Goal: Register for event/course

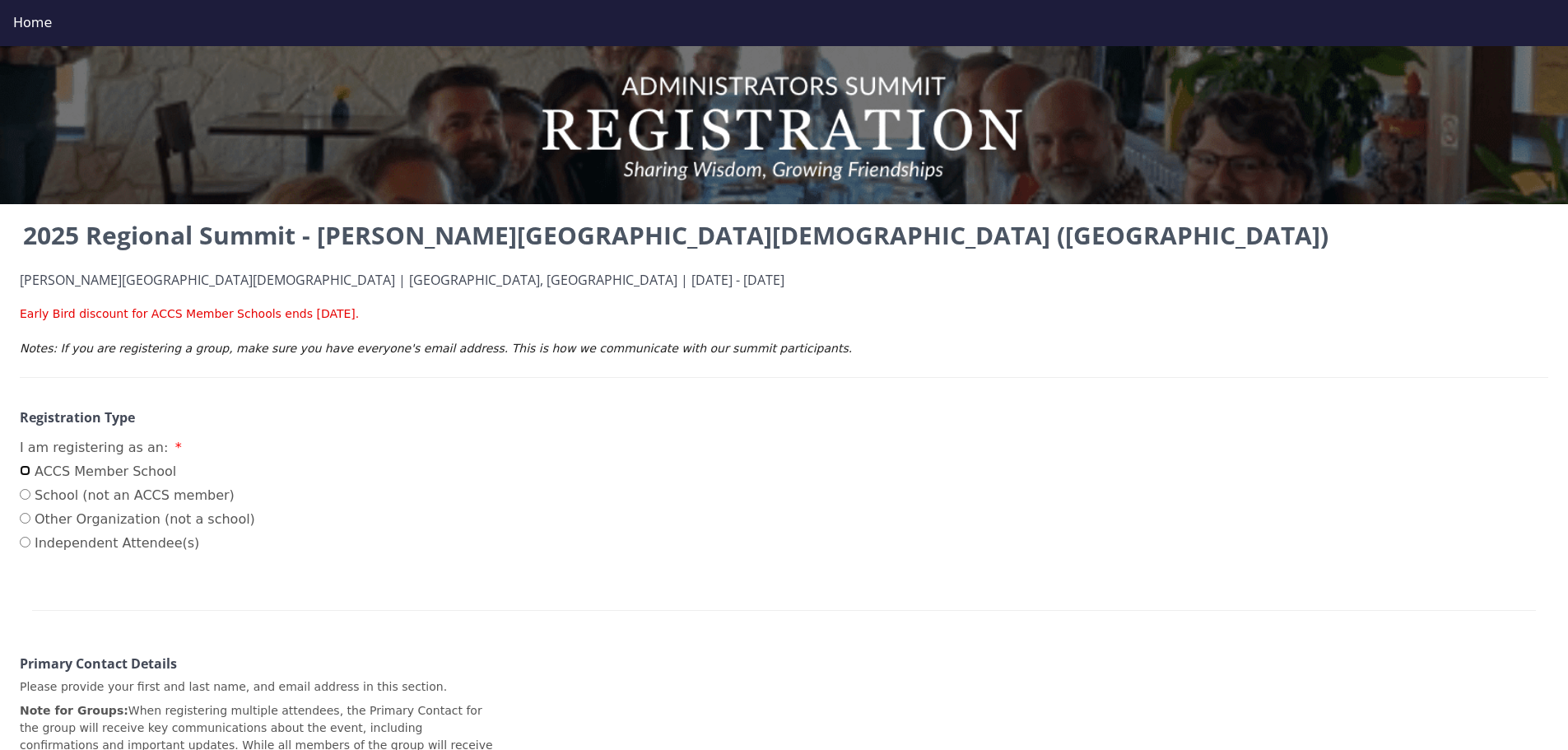
click at [26, 471] on input "ACCS Member School" at bounding box center [24, 469] width 10 height 10
radio input "true"
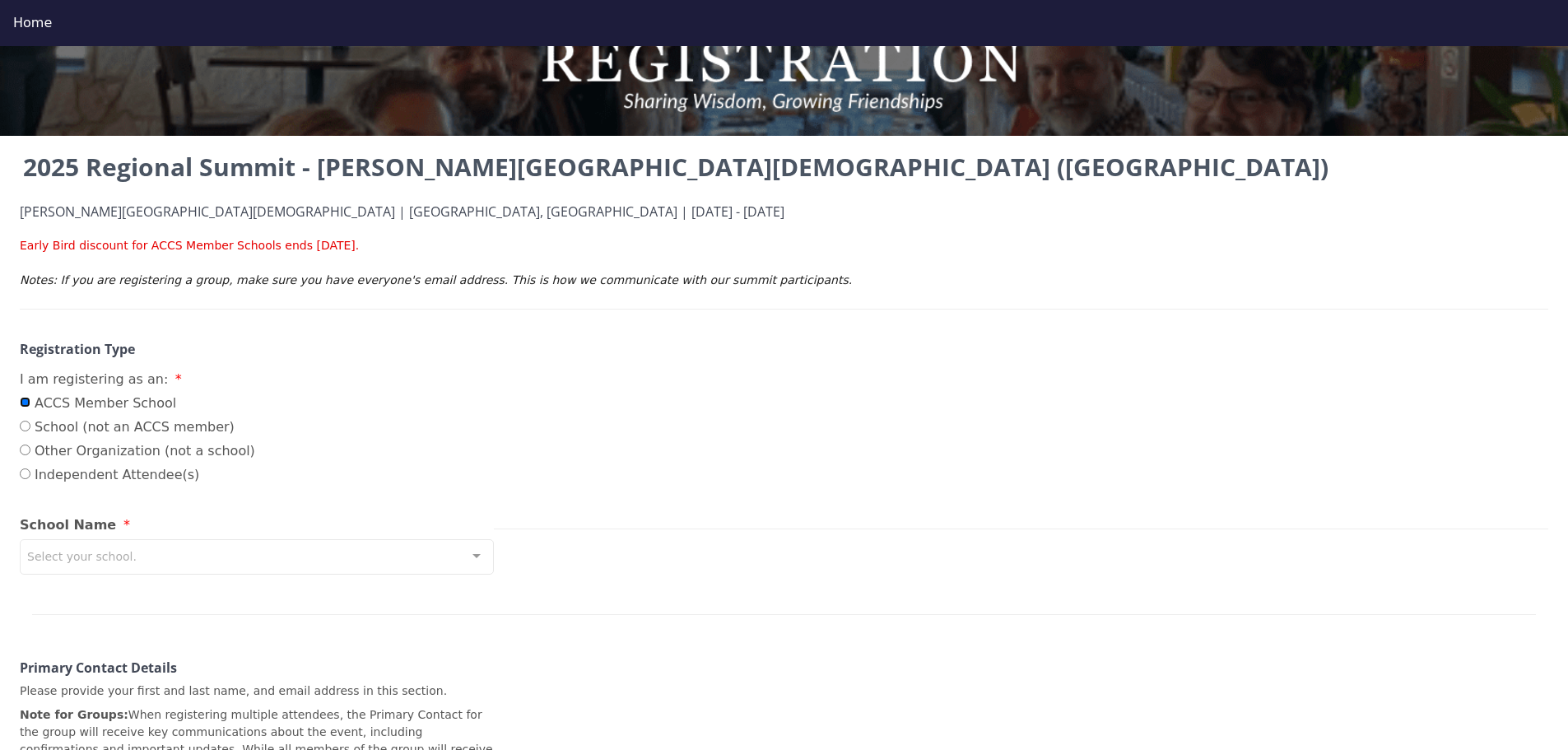
scroll to position [165, 0]
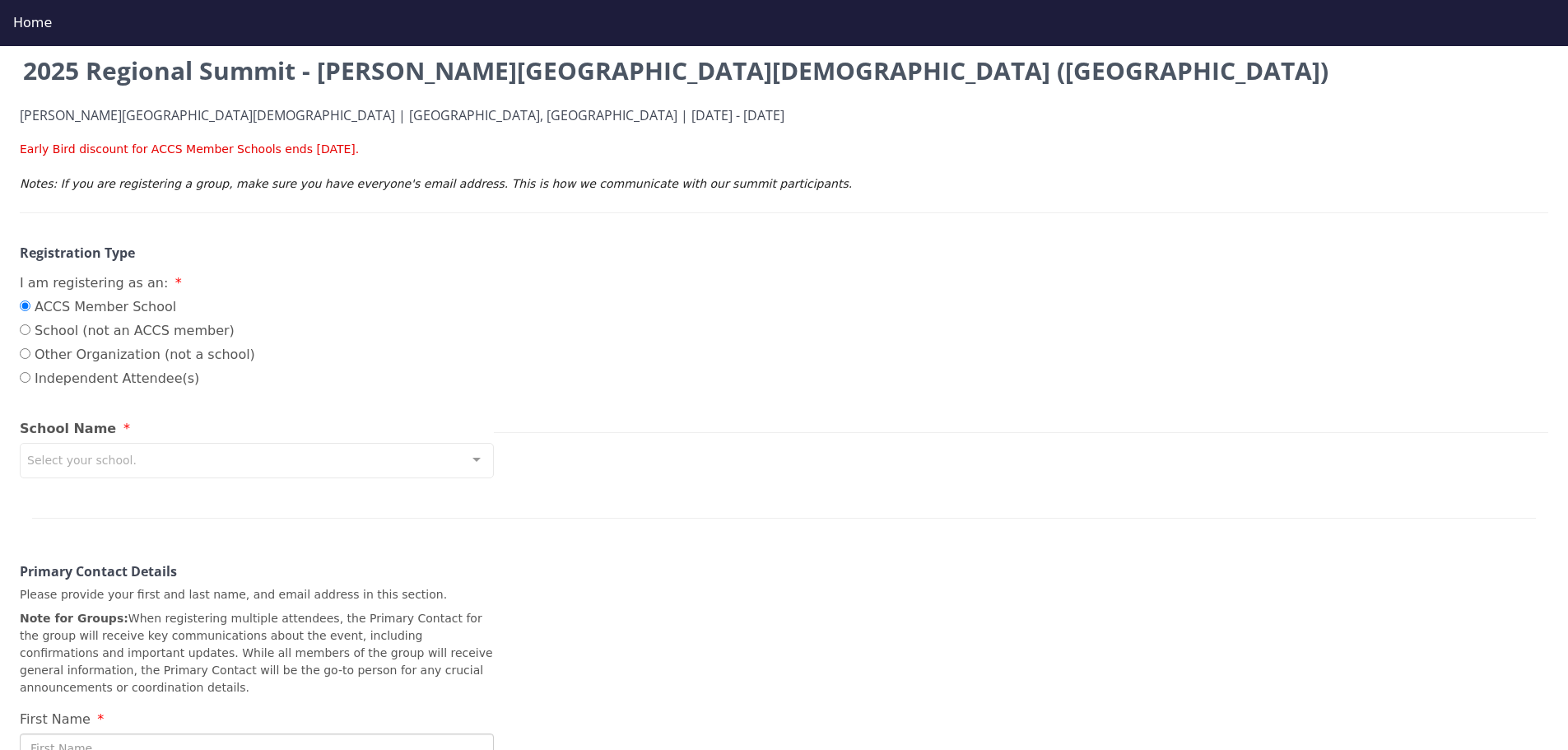
click at [477, 456] on div at bounding box center [476, 458] width 33 height 31
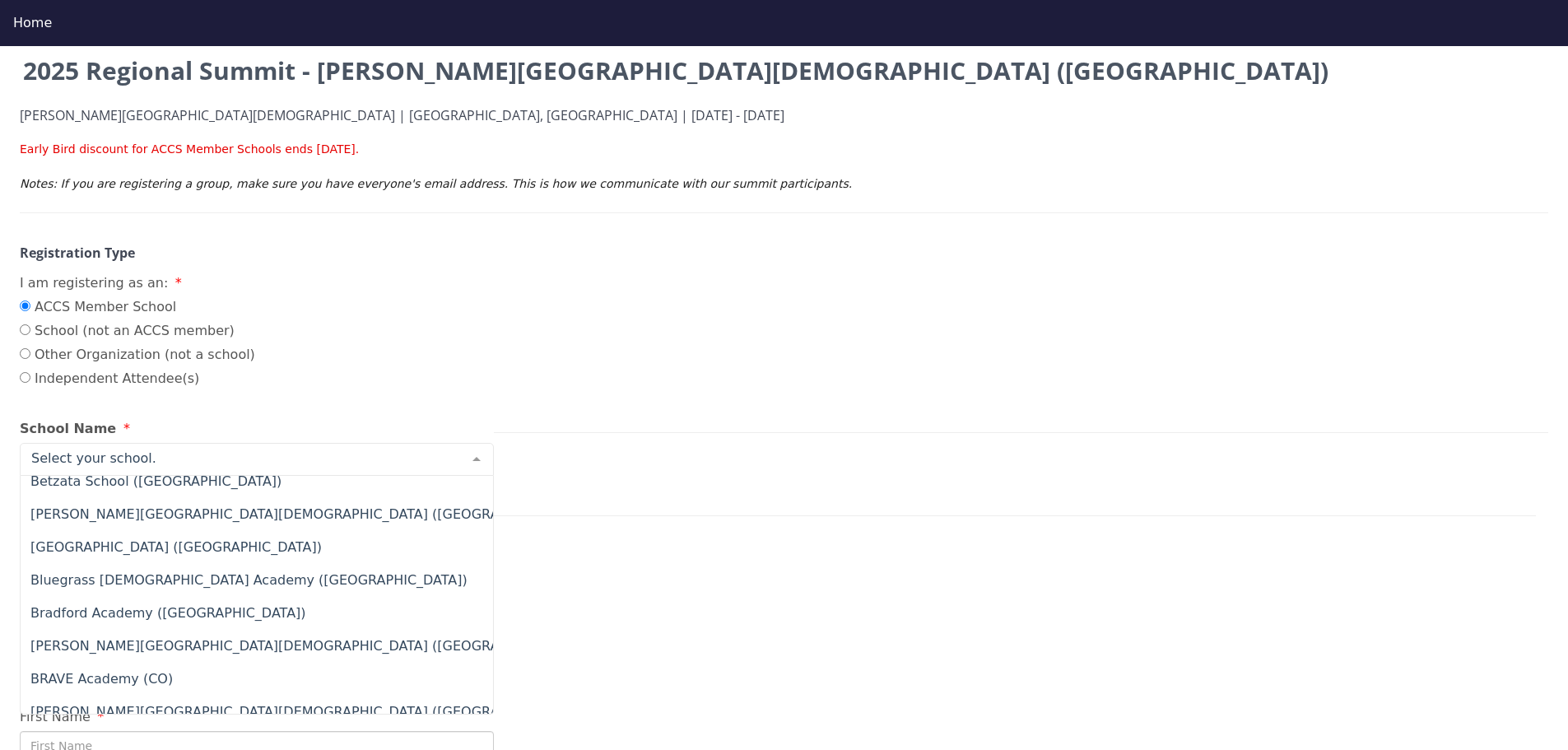
scroll to position [1810, 0]
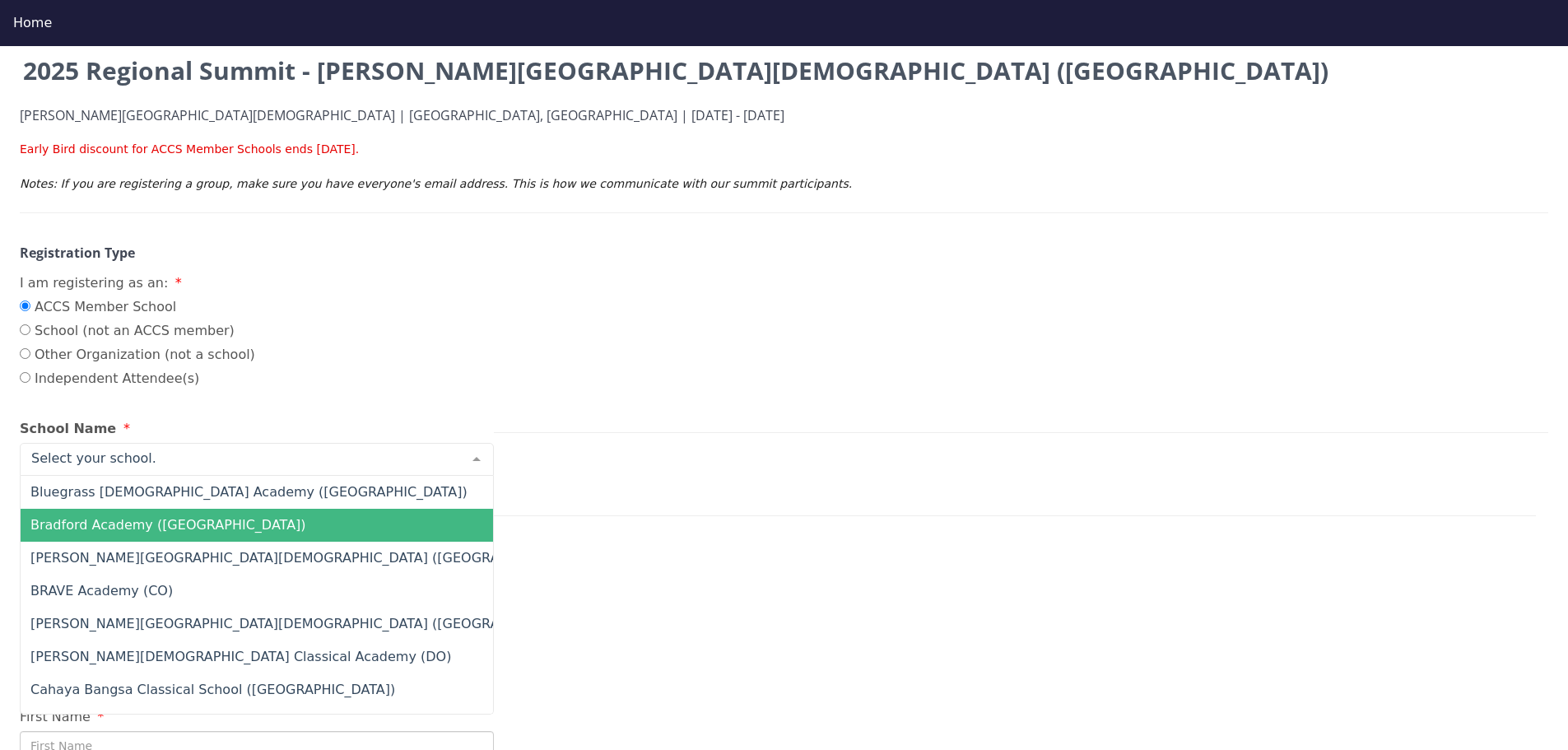
click at [385, 518] on span "Bradford Academy ([GEOGRAPHIC_DATA])" at bounding box center [381, 525] width 720 height 33
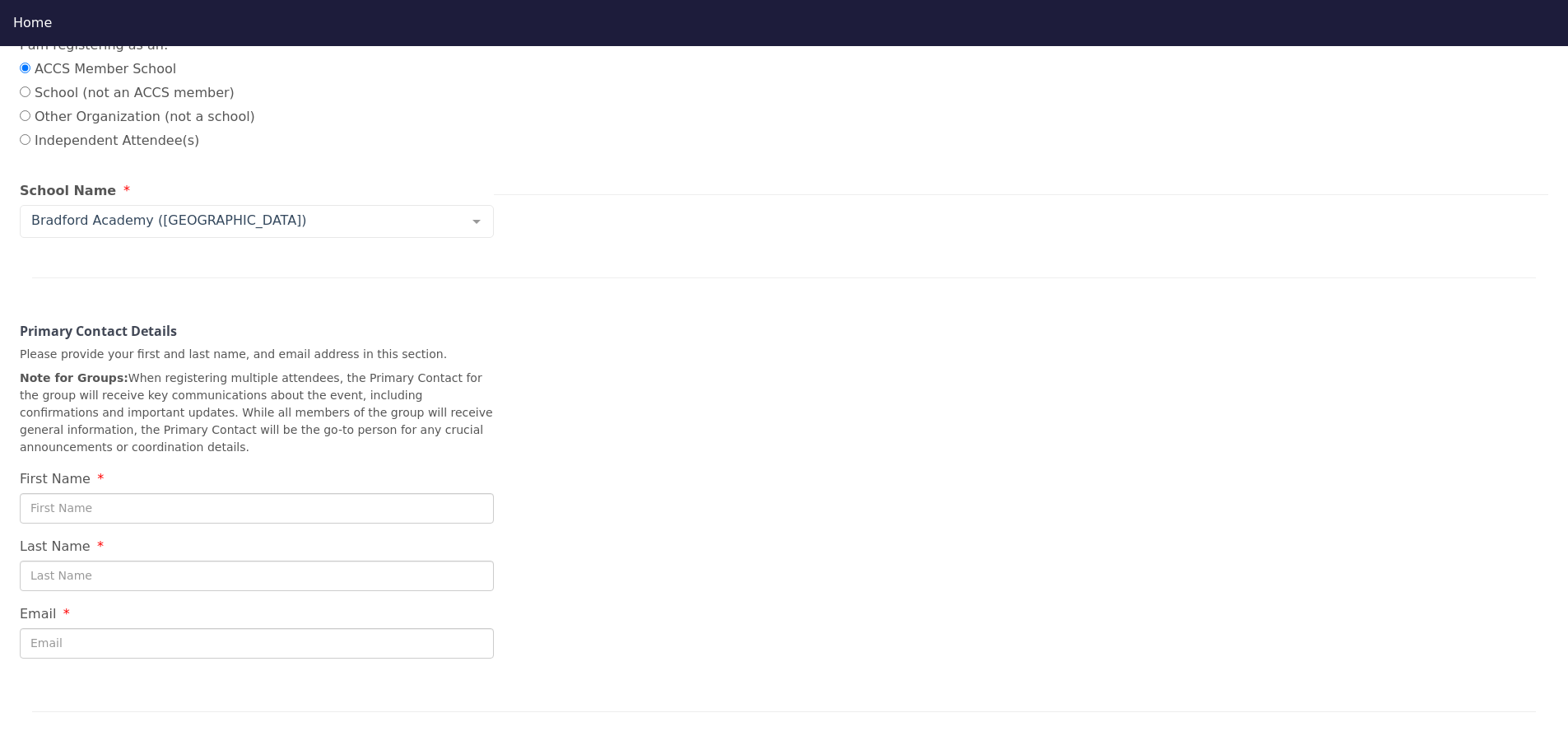
scroll to position [411, 0]
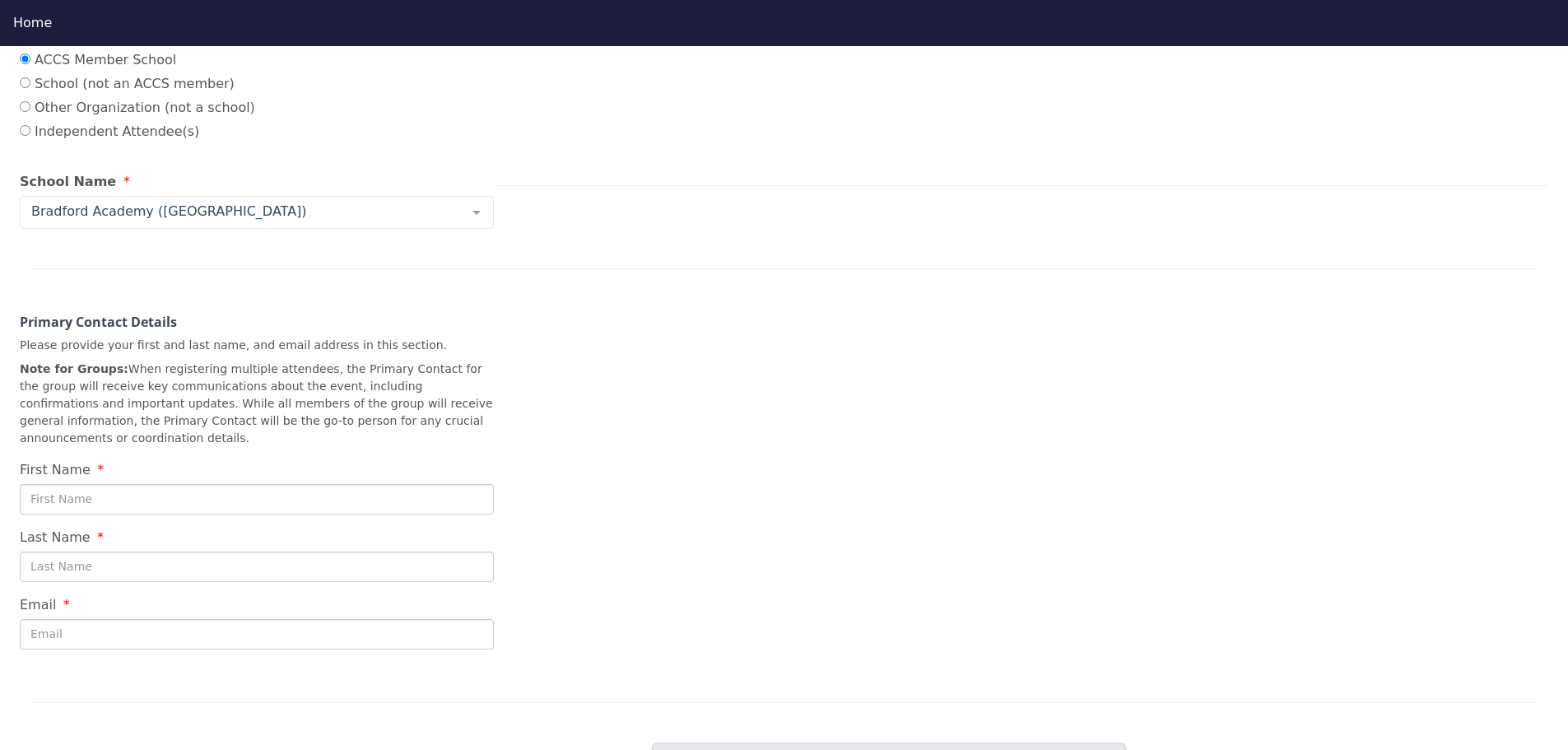
click at [128, 483] on input "First Name" at bounding box center [256, 498] width 474 height 31
type input "[PERSON_NAME]"
type input "[EMAIL_ADDRESS][DOMAIN_NAME]"
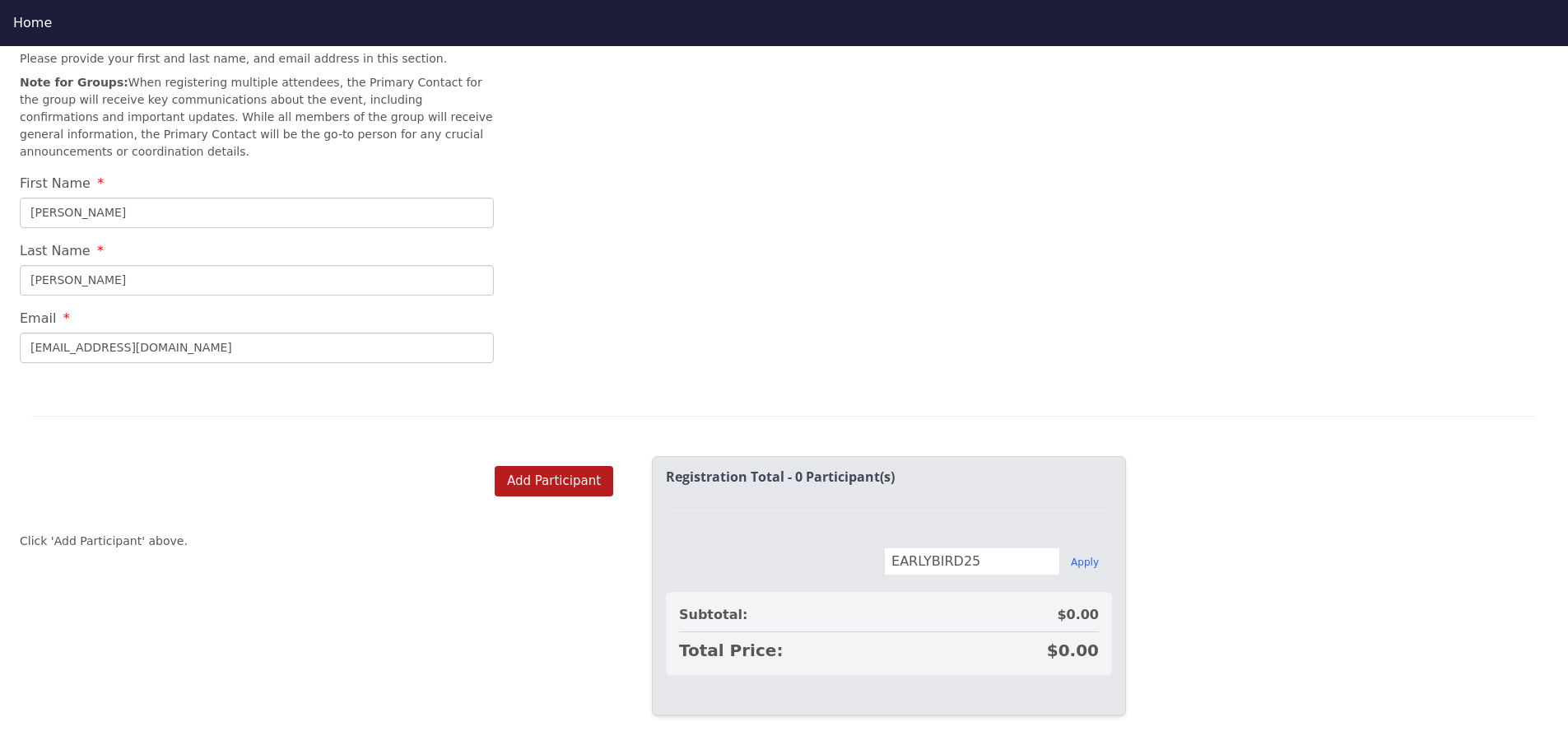
scroll to position [705, 0]
click at [533, 466] on button "Add Participant" at bounding box center [554, 481] width 119 height 31
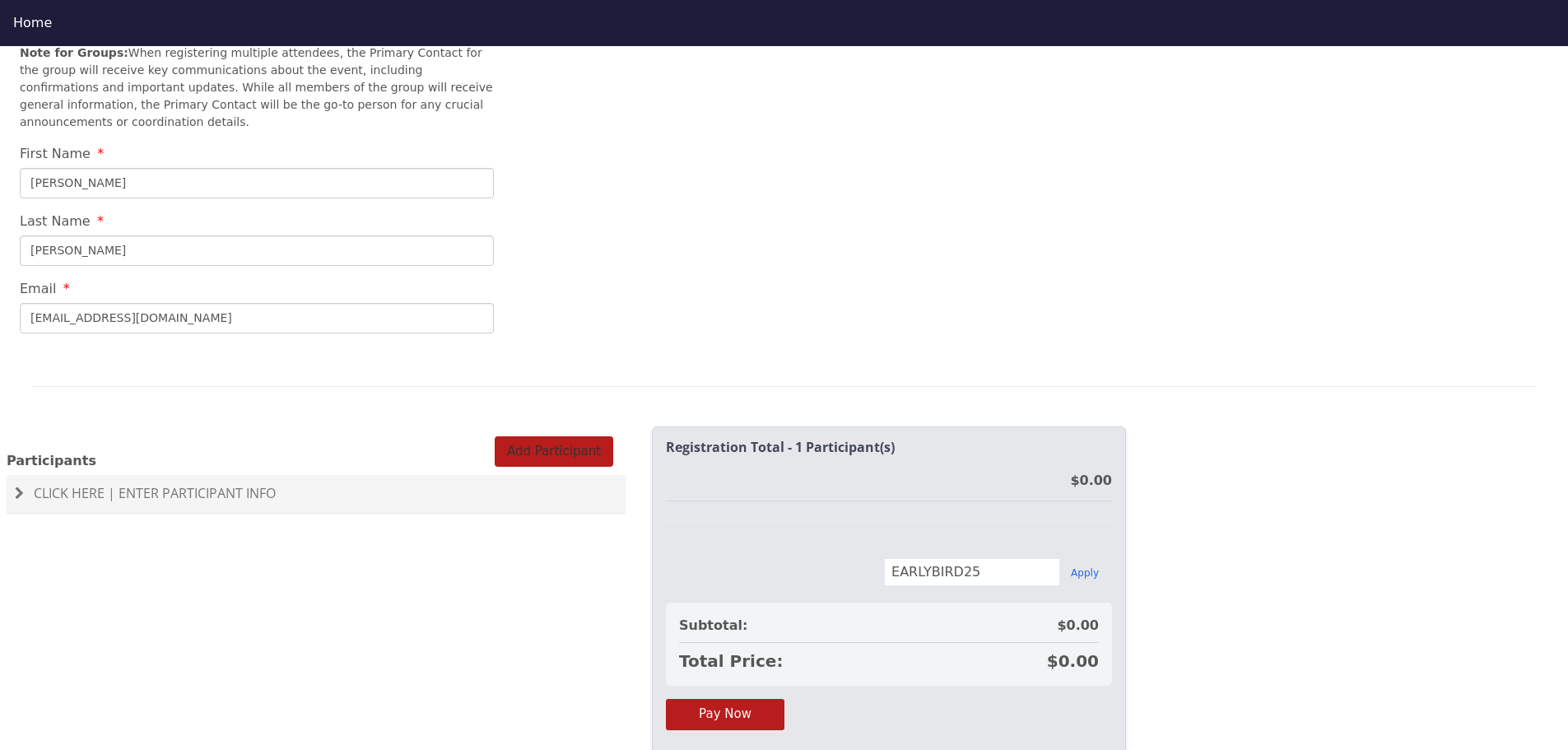
scroll to position [793, 0]
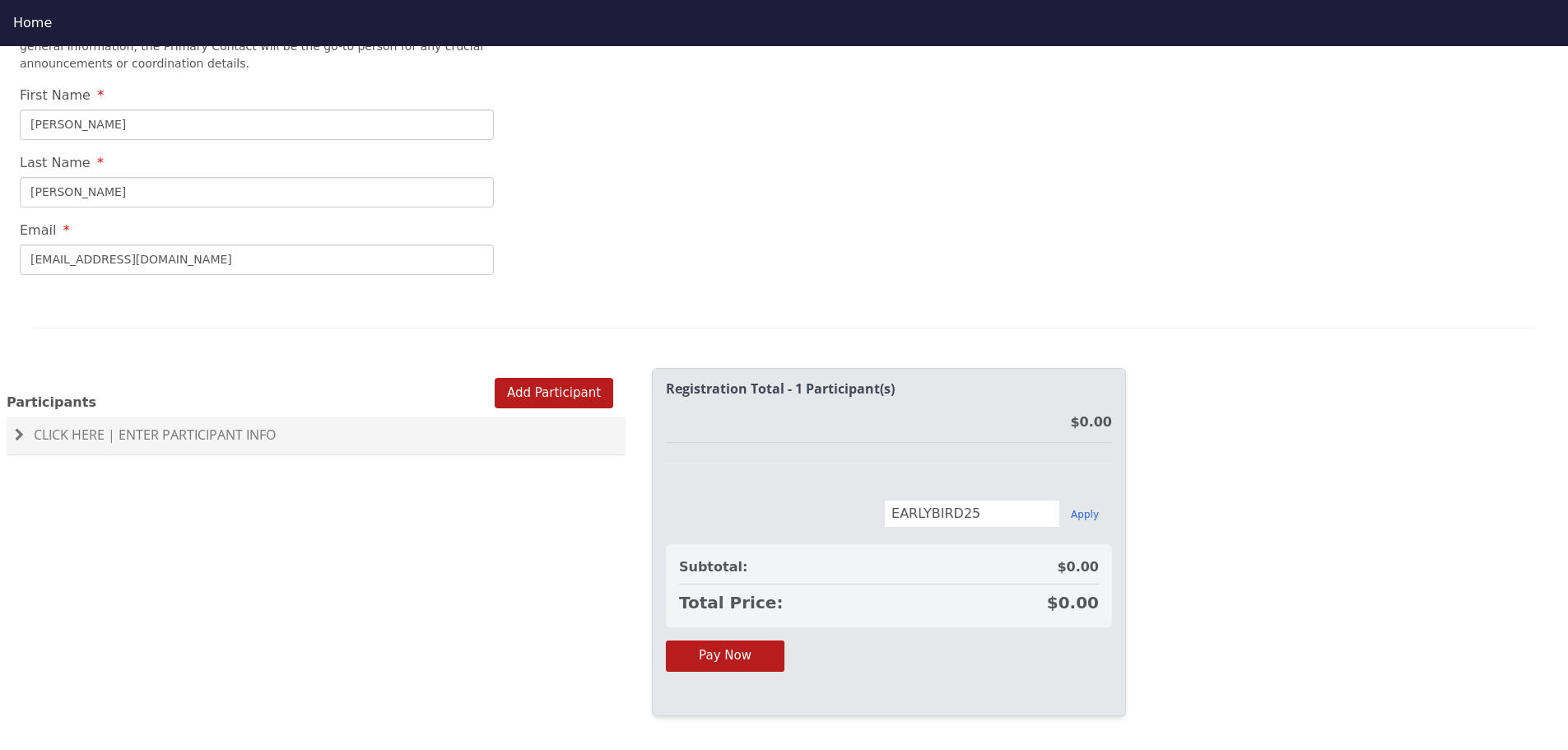
click at [19, 428] on span at bounding box center [20, 435] width 9 height 13
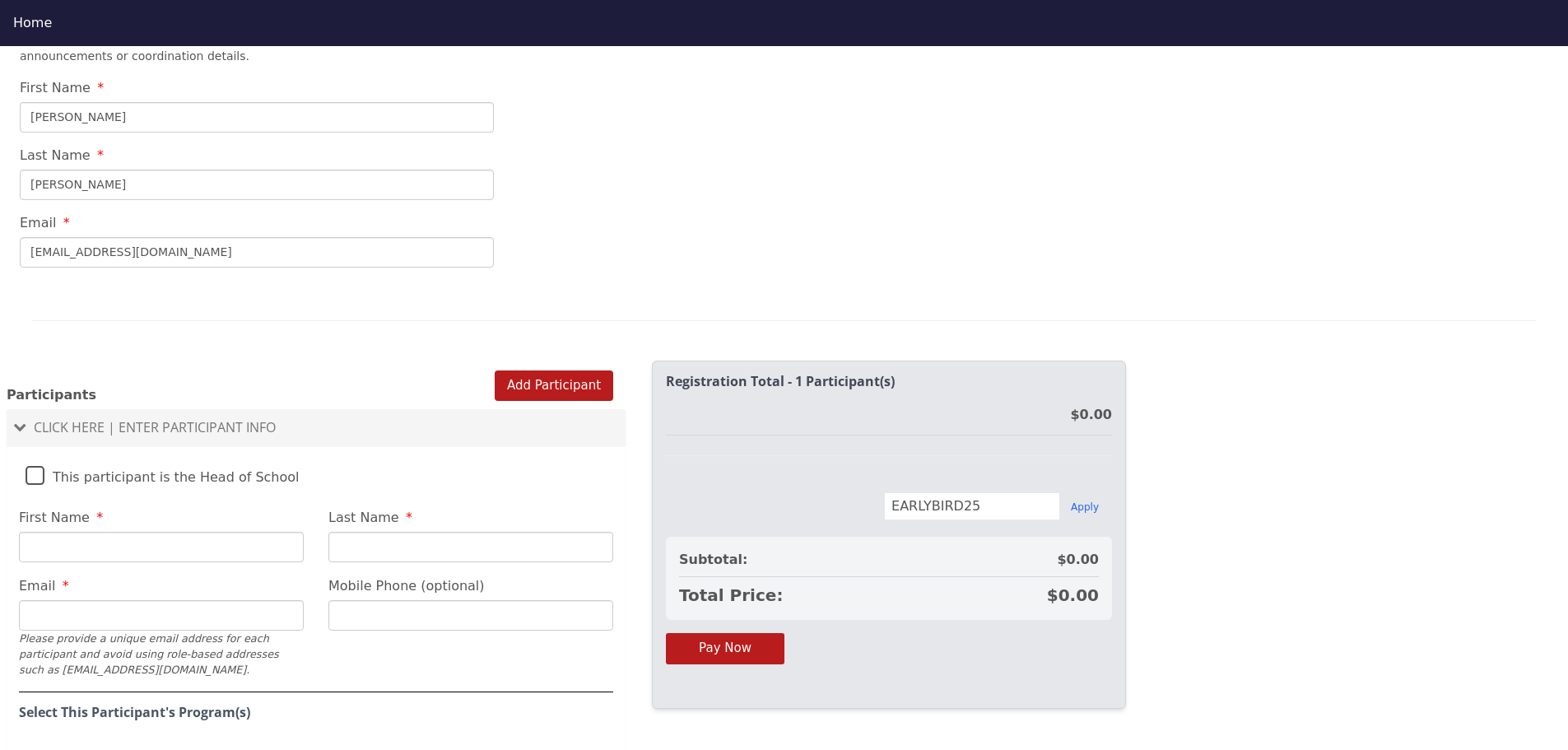
click at [42, 455] on label "This participant is the Head of School" at bounding box center [162, 473] width 274 height 36
click at [0, 0] on input "This participant is the Head of School" at bounding box center [0, 0] width 0 height 0
click at [179, 532] on input "First Name" at bounding box center [161, 547] width 284 height 31
type input "[PERSON_NAME]"
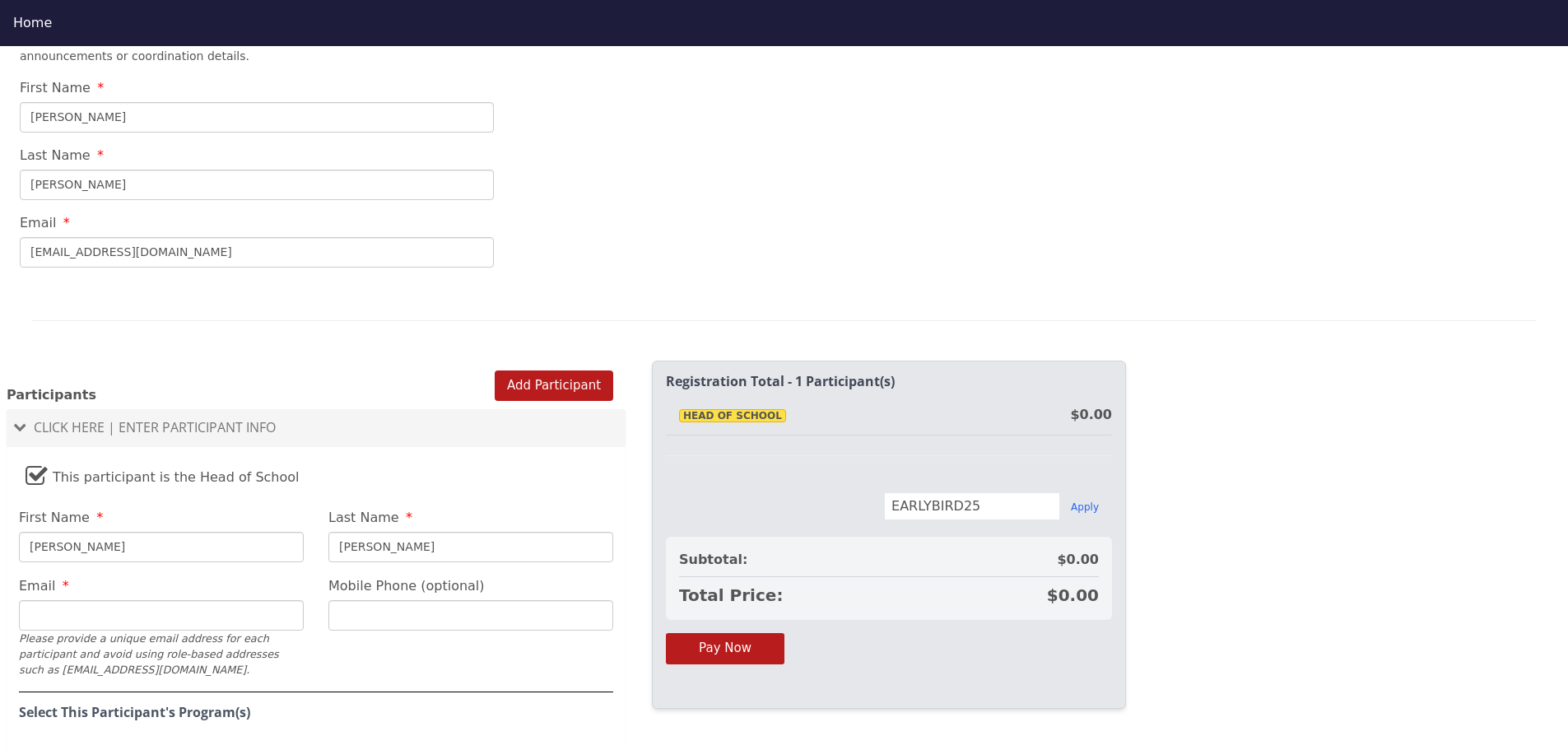
type input "[EMAIL_ADDRESS][DOMAIN_NAME]"
type input "[PHONE_NUMBER]"
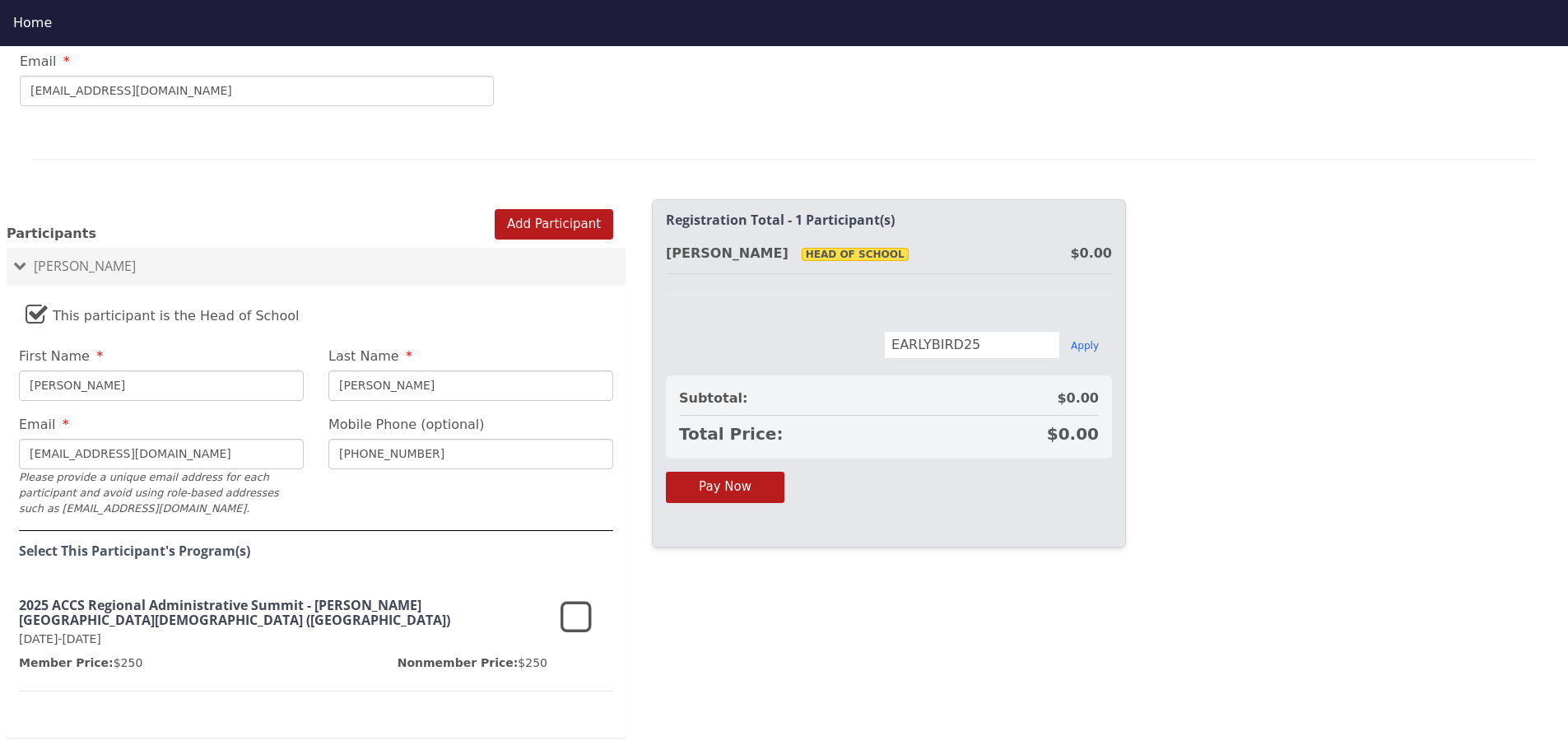
scroll to position [958, 0]
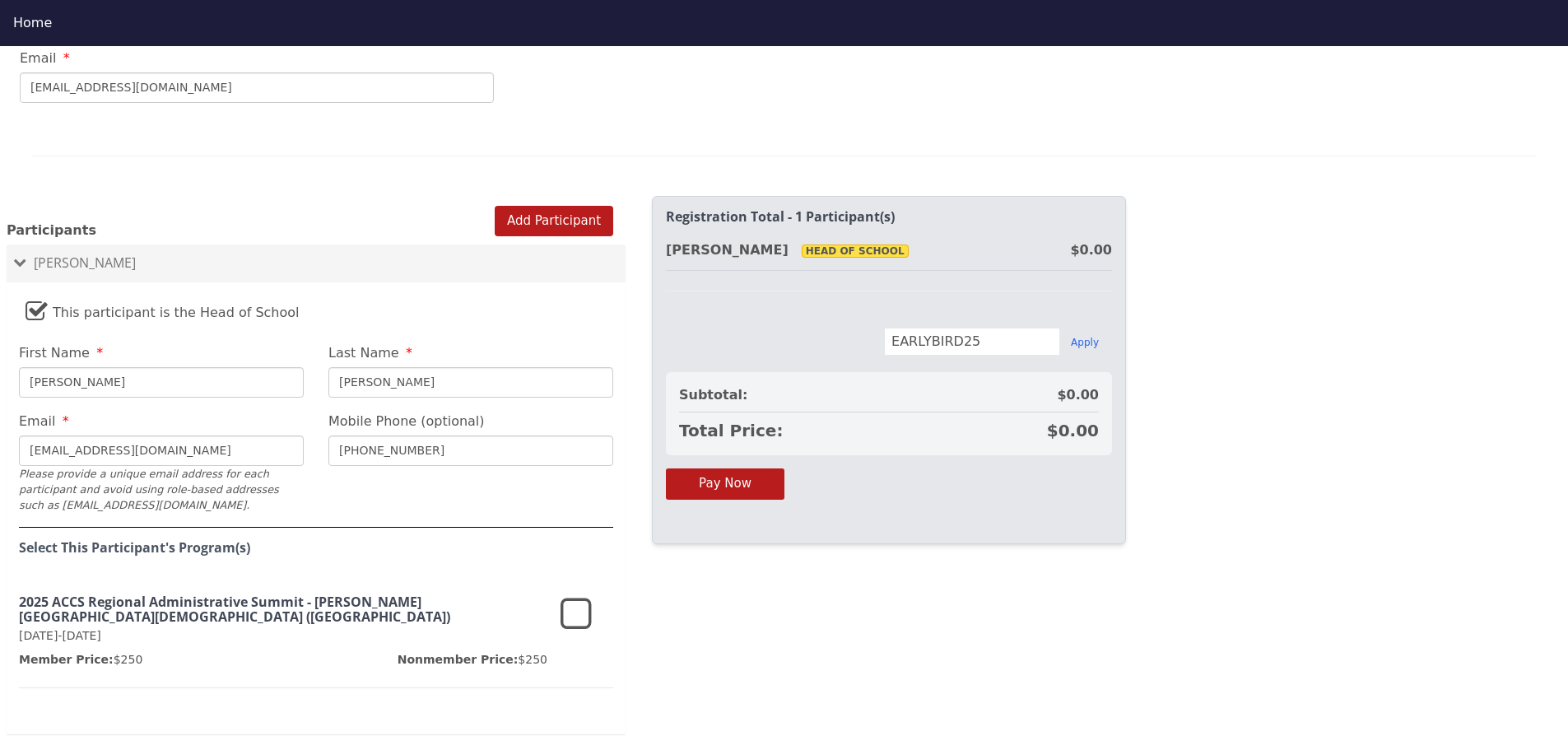
click at [580, 595] on icon at bounding box center [575, 614] width 31 height 39
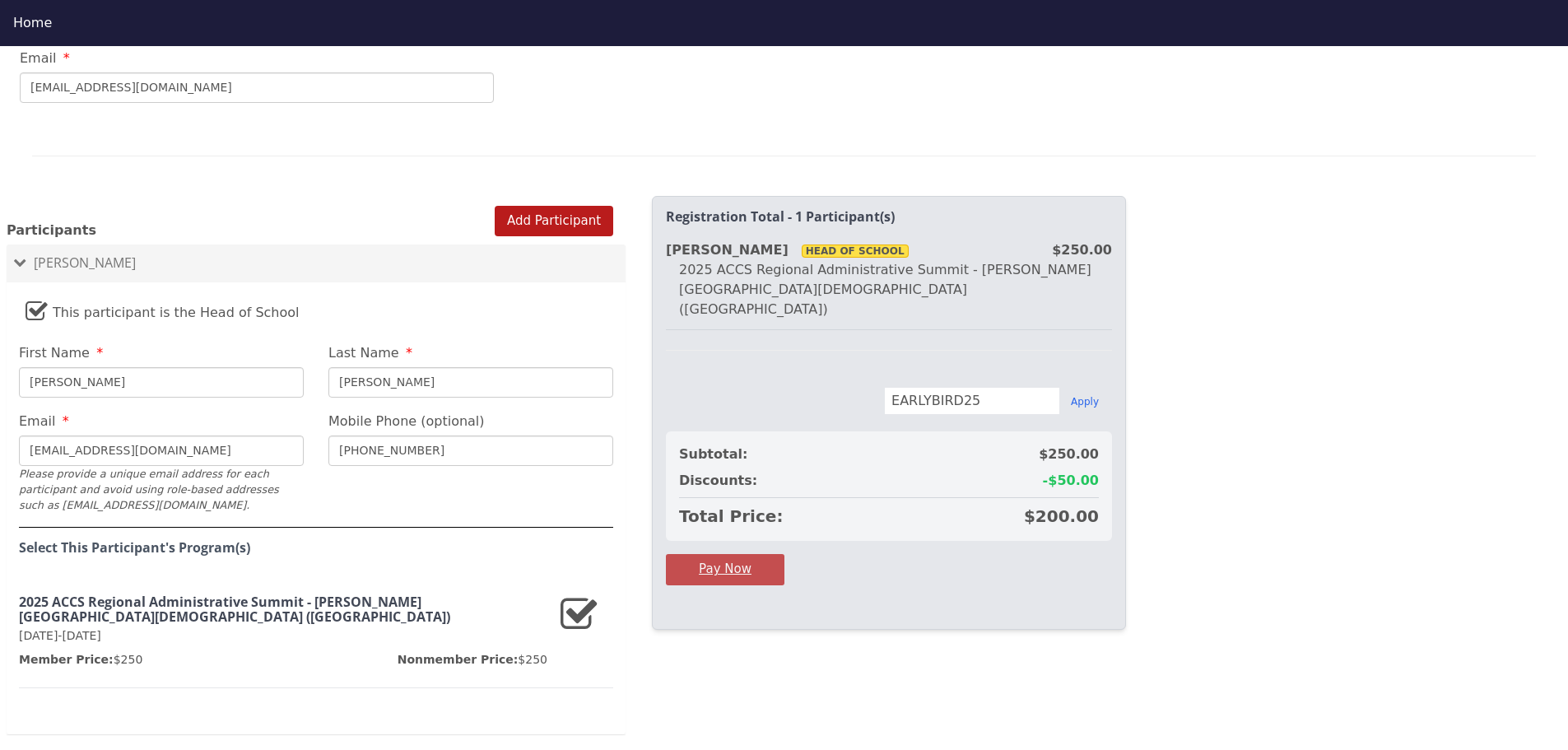
click at [737, 554] on button "Pay Now" at bounding box center [725, 569] width 119 height 31
